Goal: Transaction & Acquisition: Purchase product/service

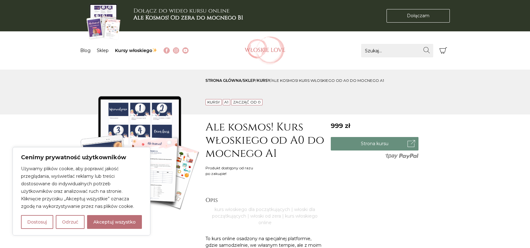
click at [110, 226] on button "Akceptuj wszystko" at bounding box center [114, 222] width 55 height 14
checkbox input "true"
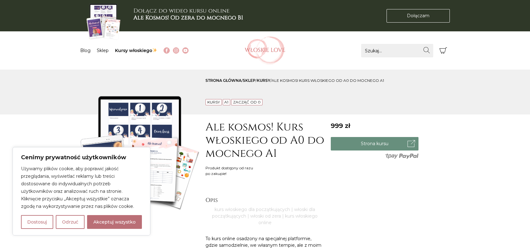
checkbox input "true"
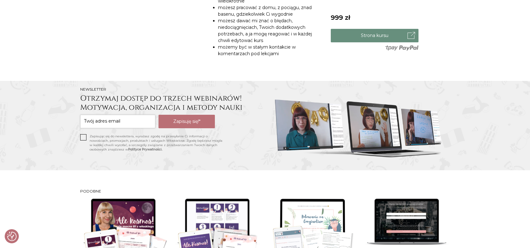
scroll to position [501, 0]
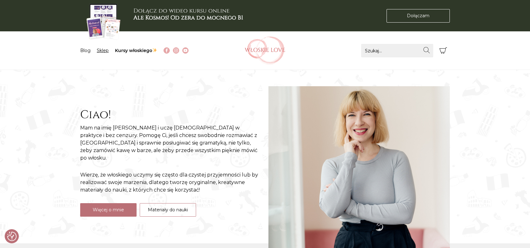
click at [104, 50] on link "Sklep" at bounding box center [103, 51] width 12 height 6
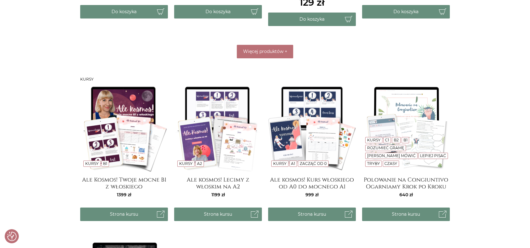
scroll to position [470, 0]
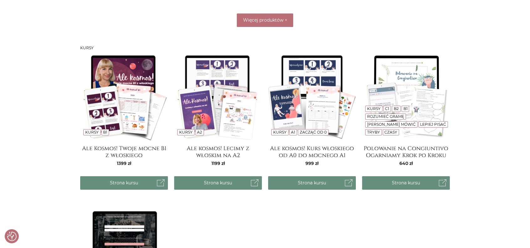
click at [118, 84] on img at bounding box center [124, 97] width 88 height 88
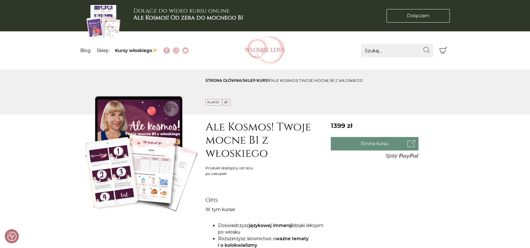
click at [253, 78] on link "sklep" at bounding box center [249, 80] width 13 height 5
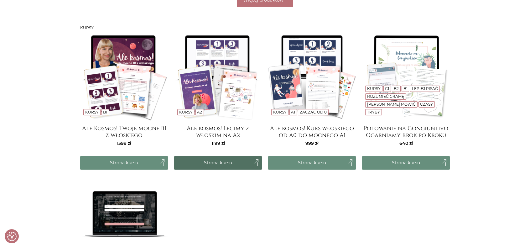
scroll to position [470, 0]
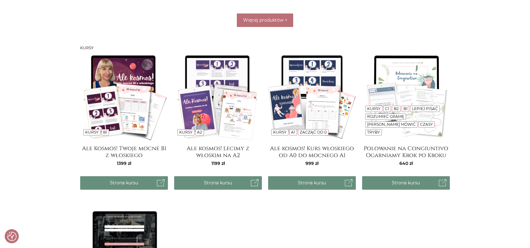
click at [227, 107] on img at bounding box center [218, 97] width 88 height 88
click at [307, 136] on div "Kursy A1 Zacząć od 0" at bounding box center [299, 133] width 57 height 8
click at [311, 149] on h4 "Ale kosmos! Kurs włoskiego od A0 do mocnego A1" at bounding box center [312, 151] width 88 height 13
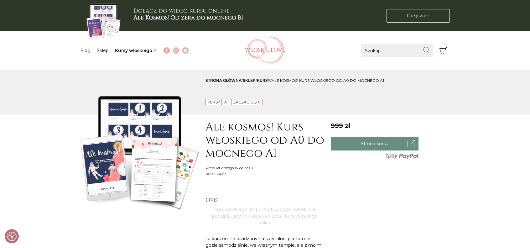
click at [141, 173] on img at bounding box center [139, 151] width 119 height 119
click at [99, 50] on link "Sklep" at bounding box center [103, 51] width 12 height 6
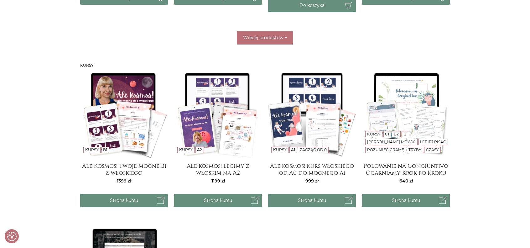
scroll to position [438, 0]
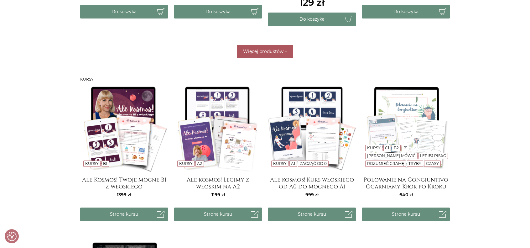
click at [281, 54] on button "Więcej produktów +" at bounding box center [265, 51] width 56 height 13
click at [302, 154] on img at bounding box center [312, 128] width 88 height 88
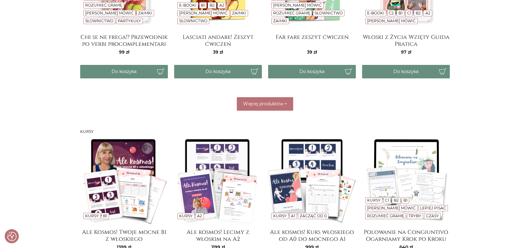
scroll to position [595, 0]
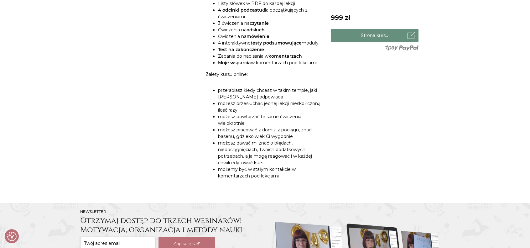
scroll to position [407, 0]
